Goal: Task Accomplishment & Management: Use online tool/utility

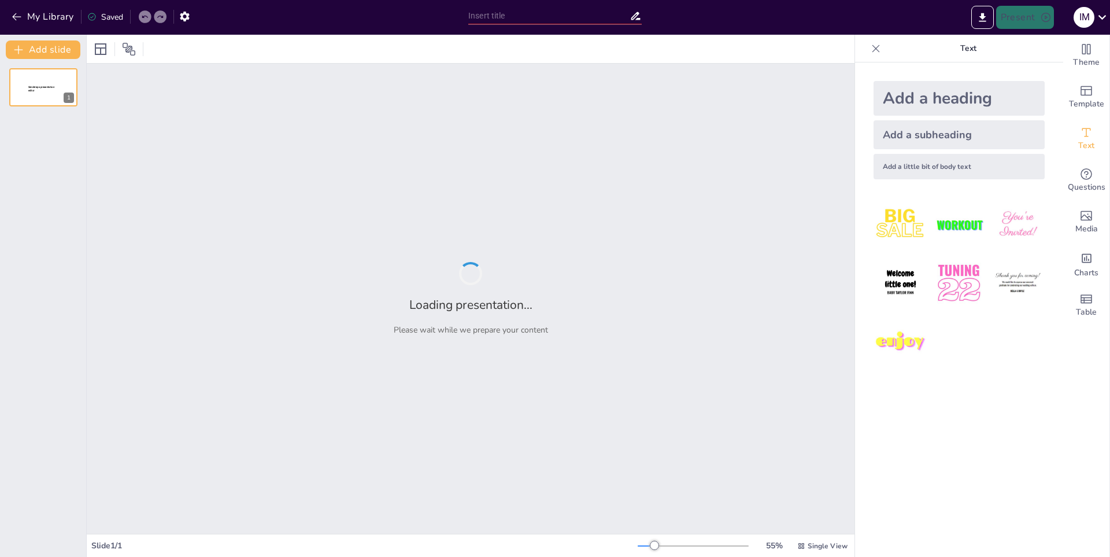
type input "Diversidad y Beneficios Nutricionales de las Frutas"
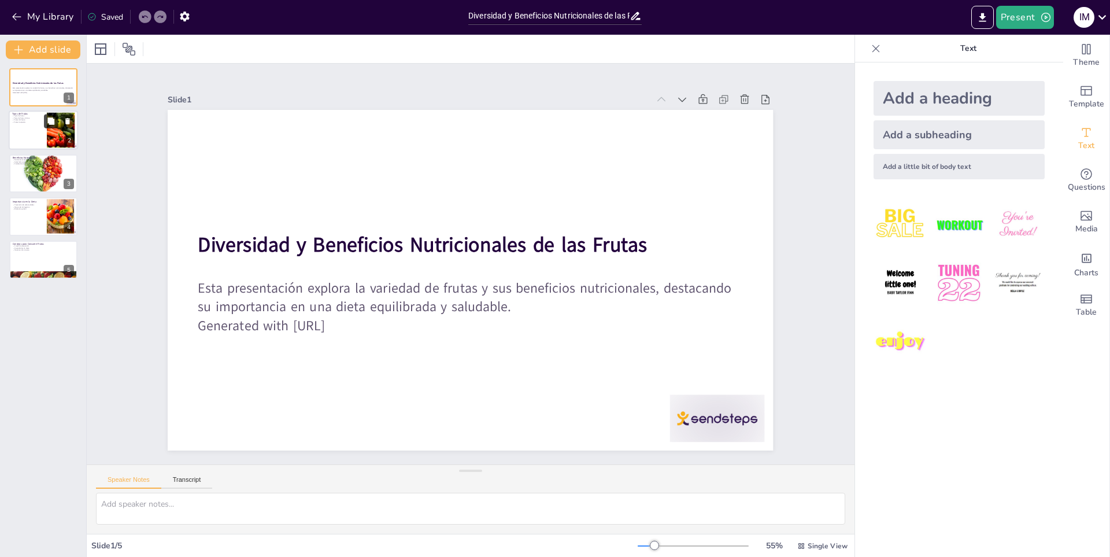
click at [48, 115] on button at bounding box center [51, 122] width 14 height 14
type textarea "La clasificación de las frutas es esencial para entender sus características y …"
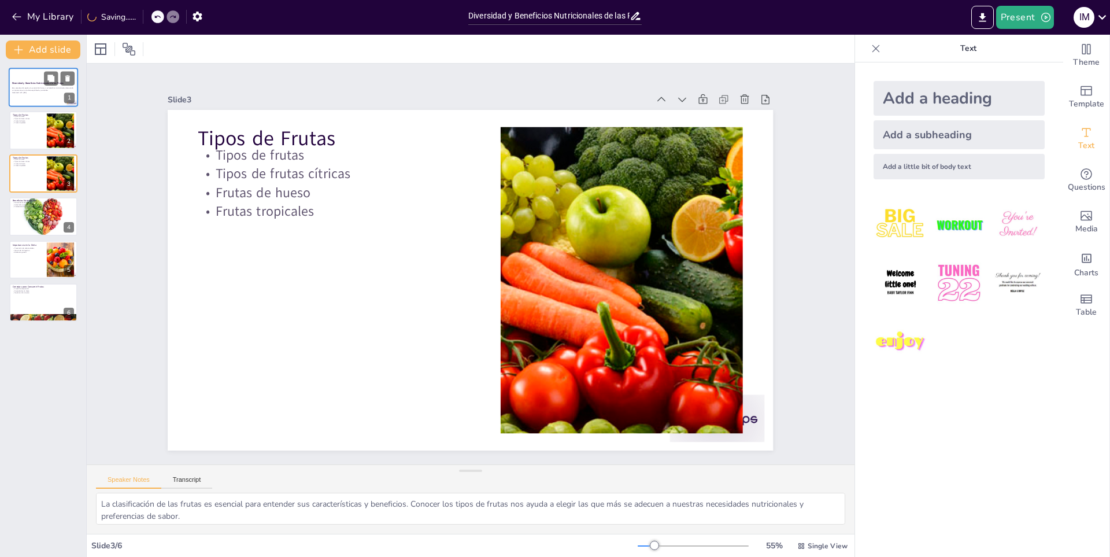
click at [23, 88] on p "Esta presentación explora la variedad de frutas y sus beneficios nutricionales,…" at bounding box center [43, 89] width 62 height 4
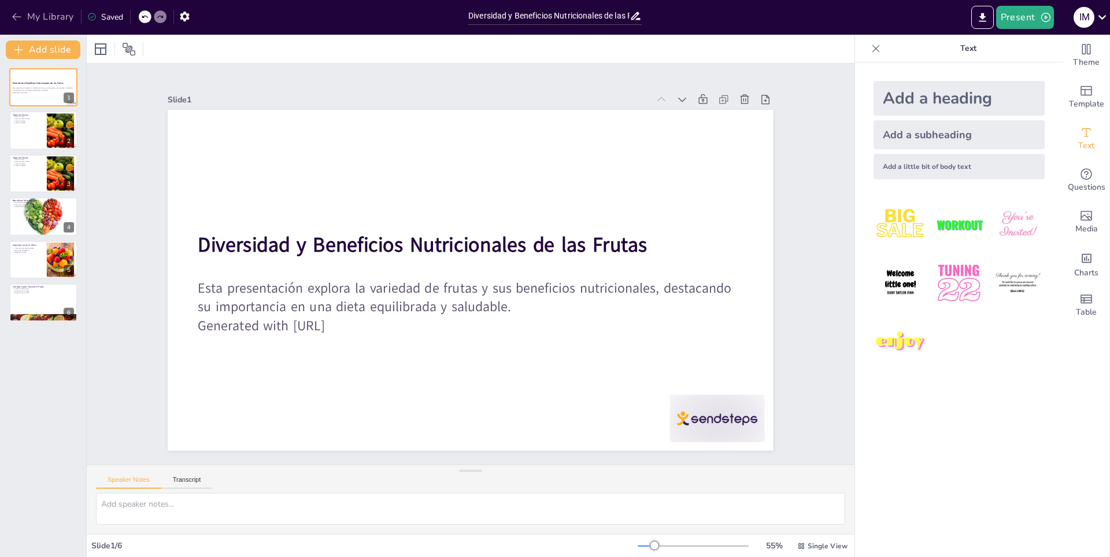
click at [58, 10] on button "My Library" at bounding box center [44, 17] width 70 height 19
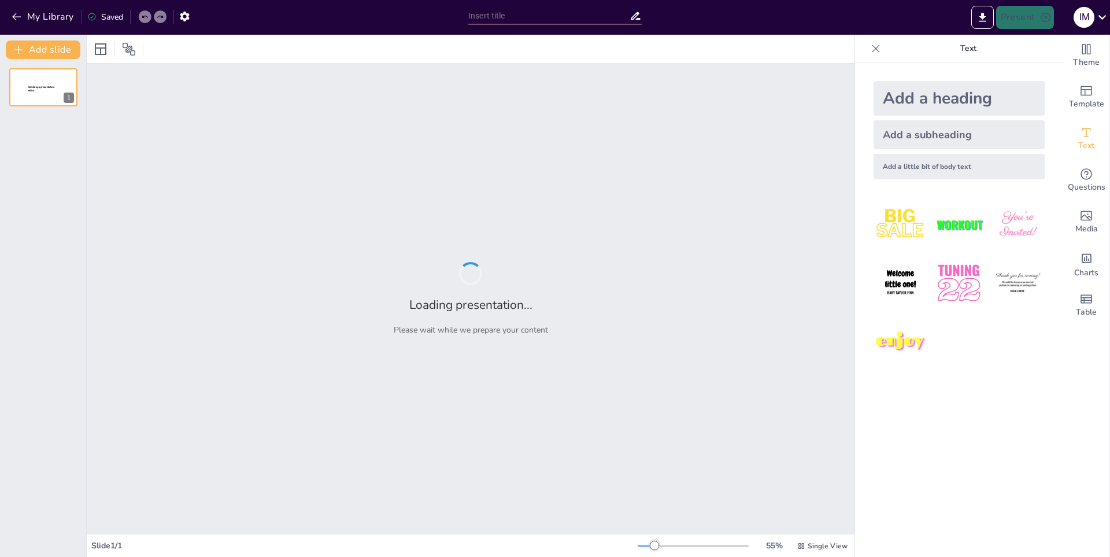
type input "Impacto del 'Brainrot' en la Cognición Humana"
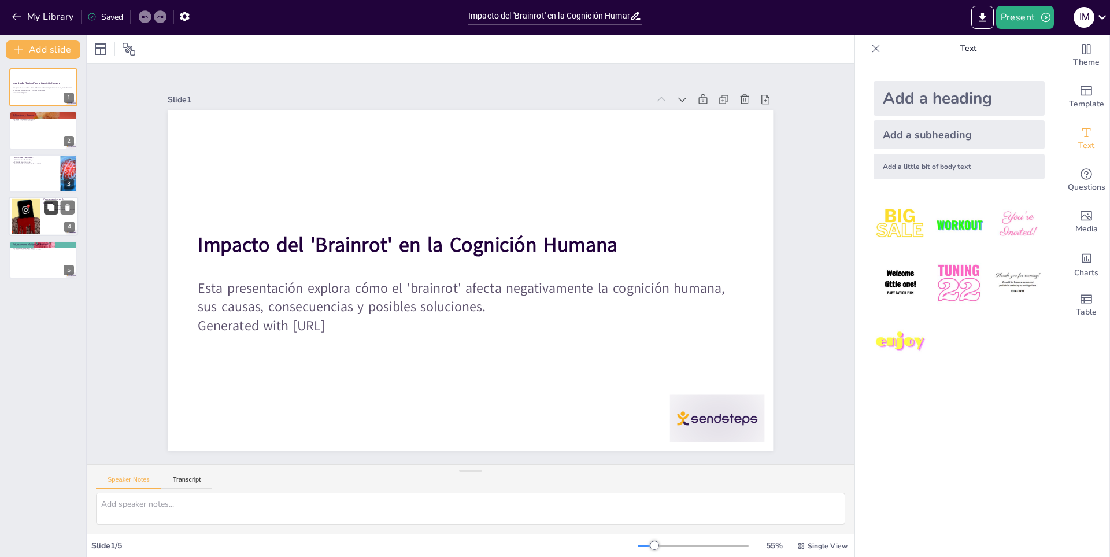
click at [46, 211] on button at bounding box center [51, 208] width 14 height 14
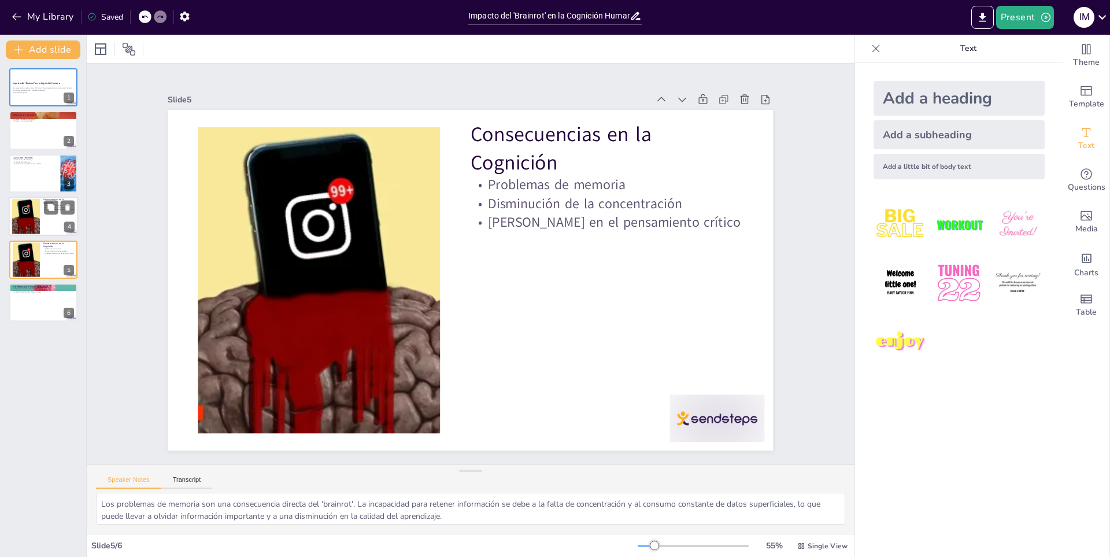
click at [27, 216] on div at bounding box center [26, 216] width 62 height 35
click at [25, 215] on div at bounding box center [26, 216] width 62 height 35
click at [29, 176] on div at bounding box center [43, 173] width 69 height 39
type textarea "El uso excesivo de dispositivos tecnológicos, como smartphones y computadoras, …"
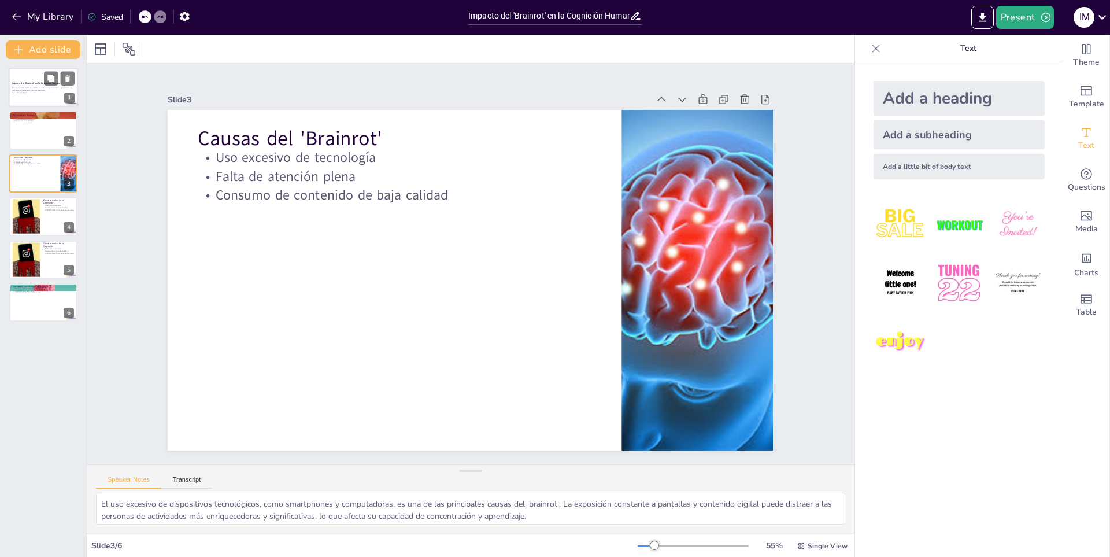
click at [37, 73] on div at bounding box center [43, 87] width 69 height 39
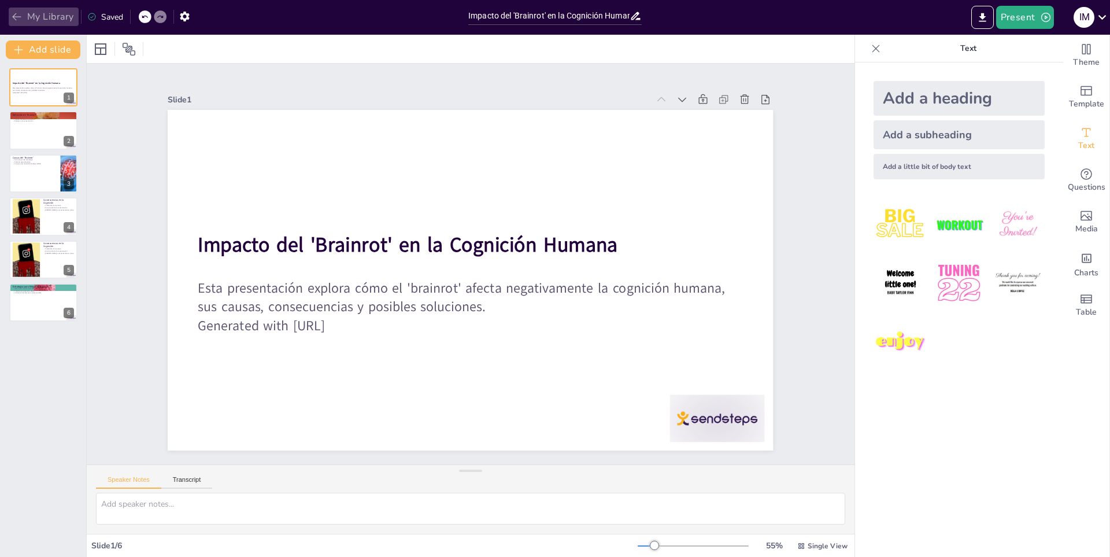
click at [62, 9] on button "My Library" at bounding box center [44, 17] width 70 height 19
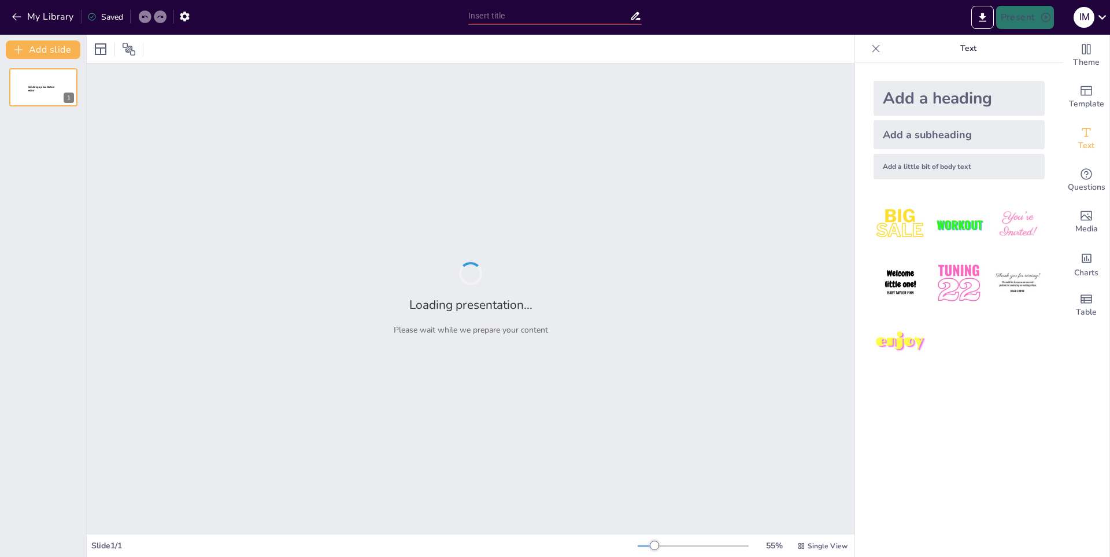
type input "Descubriendo el Mundo de las Verduras: Sabor y Nutrición"
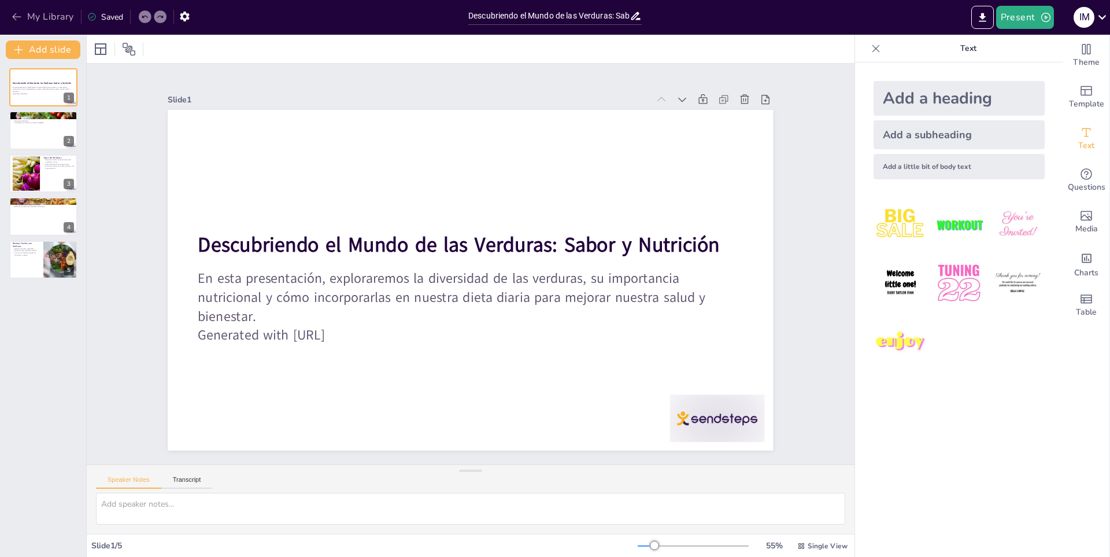
click at [60, 14] on button "My Library" at bounding box center [44, 17] width 70 height 19
